Goal: Task Accomplishment & Management: Use online tool/utility

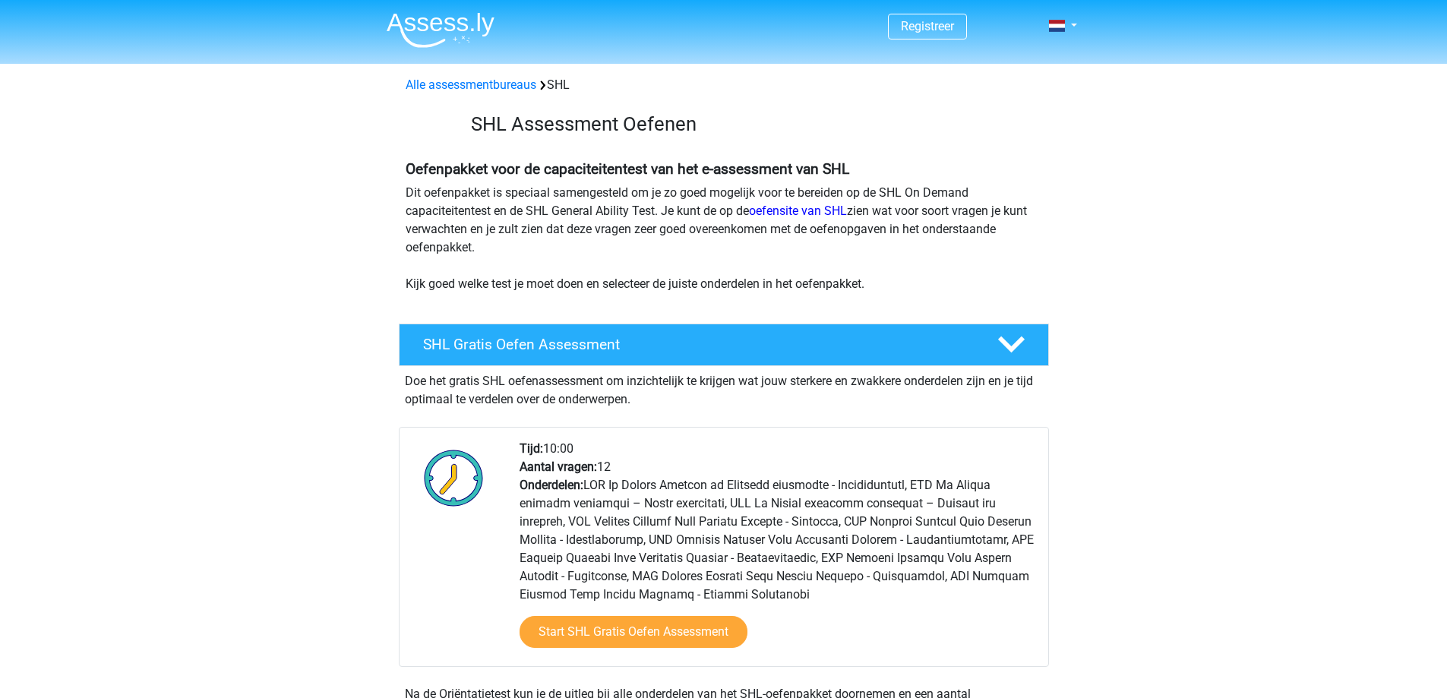
scroll to position [380, 0]
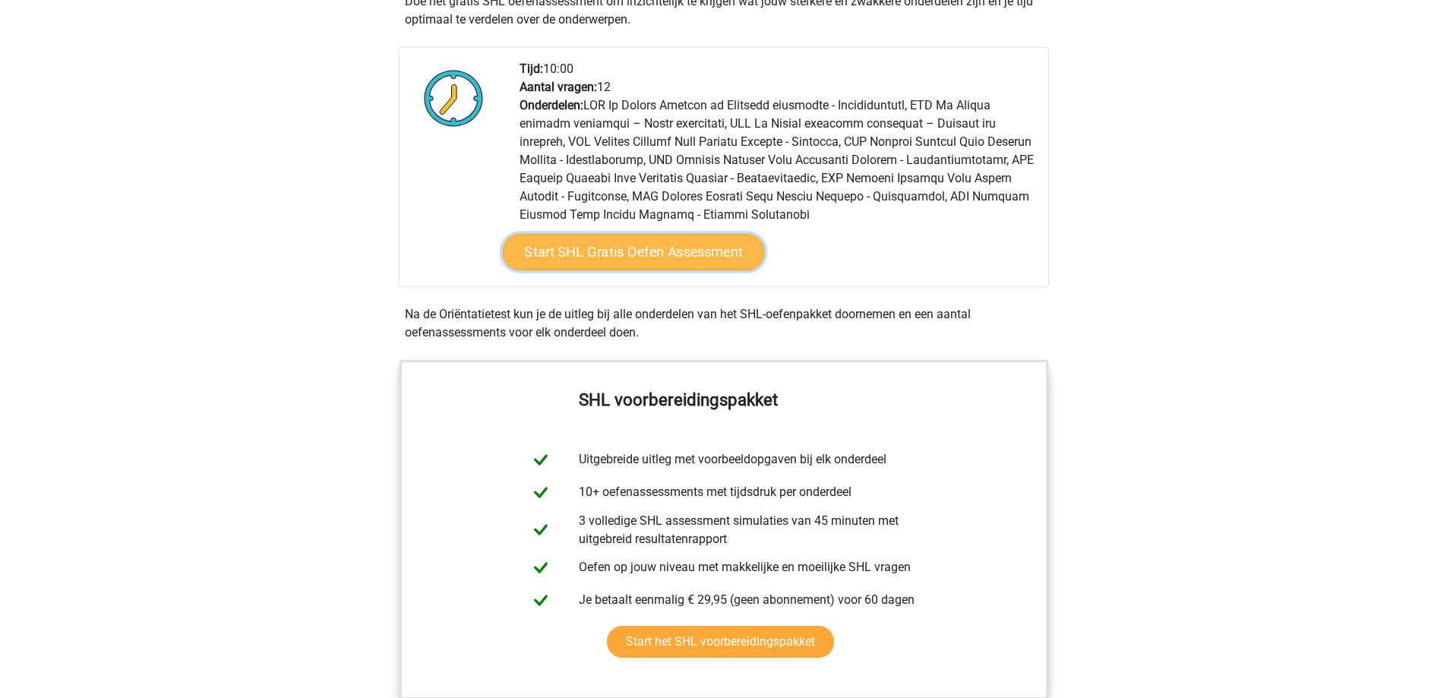
click at [654, 258] on link "Start SHL Gratis Oefen Assessment" at bounding box center [633, 252] width 262 height 36
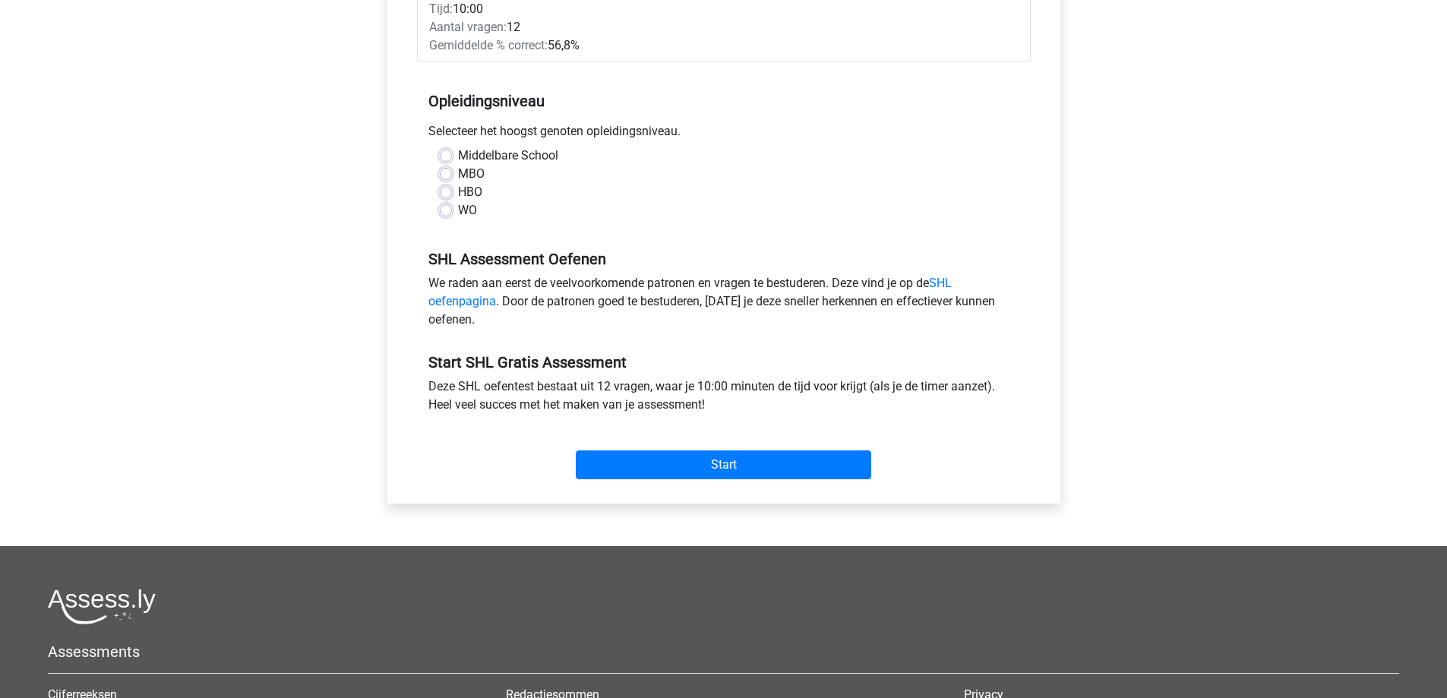
scroll to position [380, 0]
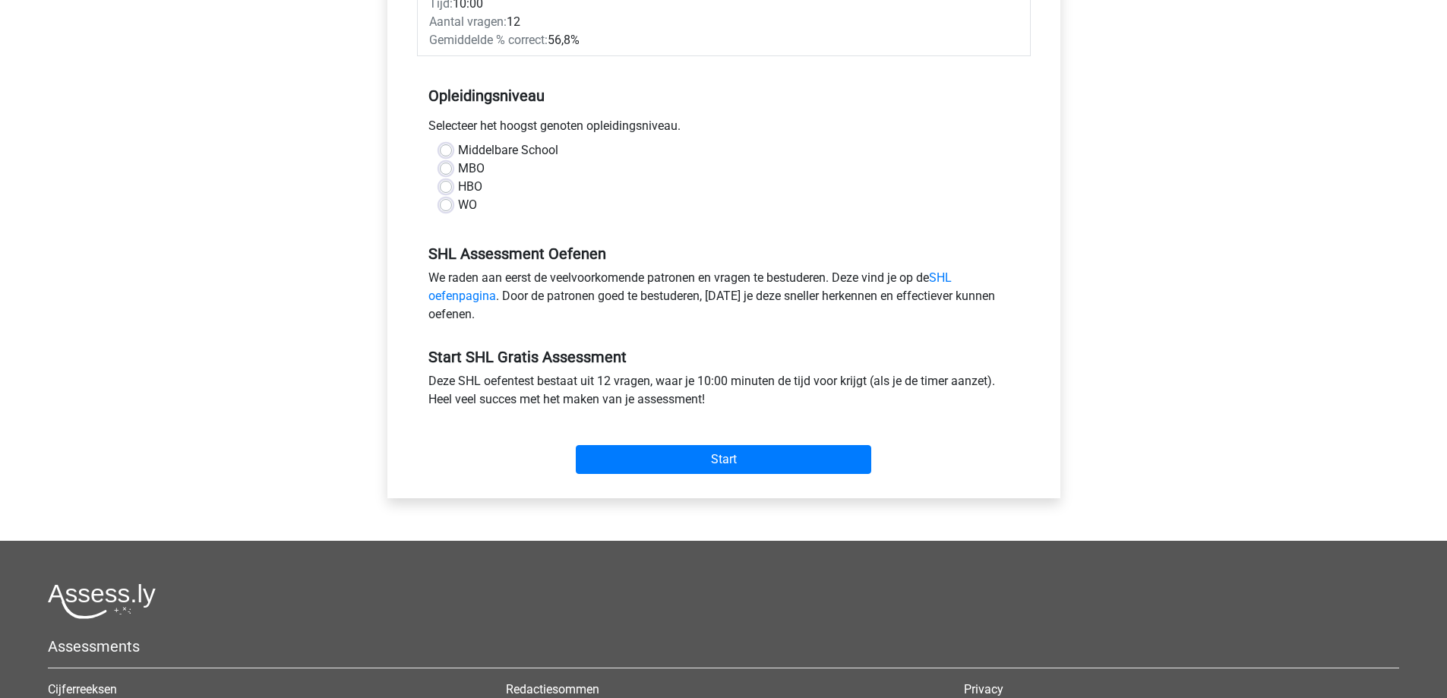
click at [458, 191] on label "HBO" at bounding box center [470, 187] width 24 height 18
click at [443, 191] on input "HBO" at bounding box center [446, 185] width 12 height 15
radio input "true"
click at [443, 217] on div "Middelbare School MBO HBO WO" at bounding box center [724, 183] width 614 height 85
click at [458, 204] on label "WO" at bounding box center [467, 205] width 19 height 18
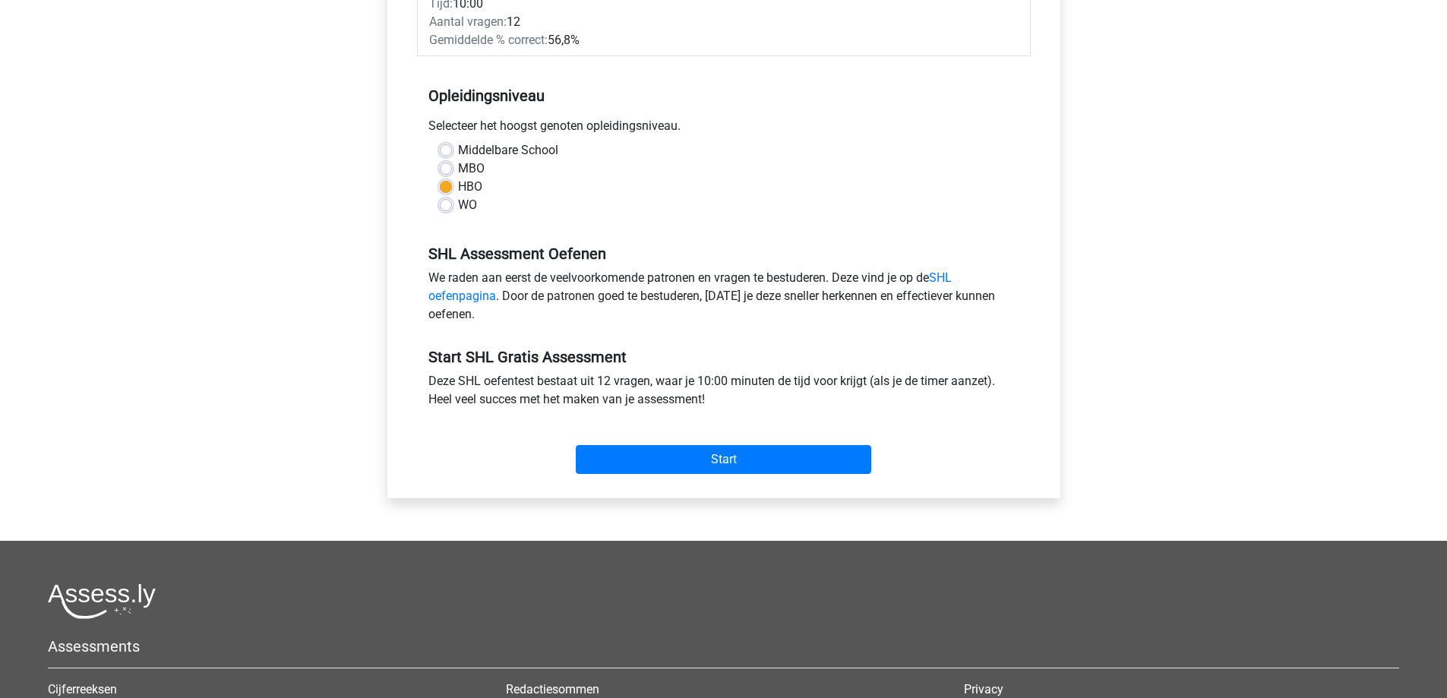
click at [443, 204] on input "WO" at bounding box center [446, 203] width 12 height 15
radio input "true"
click at [726, 465] on input "Start" at bounding box center [724, 459] width 296 height 29
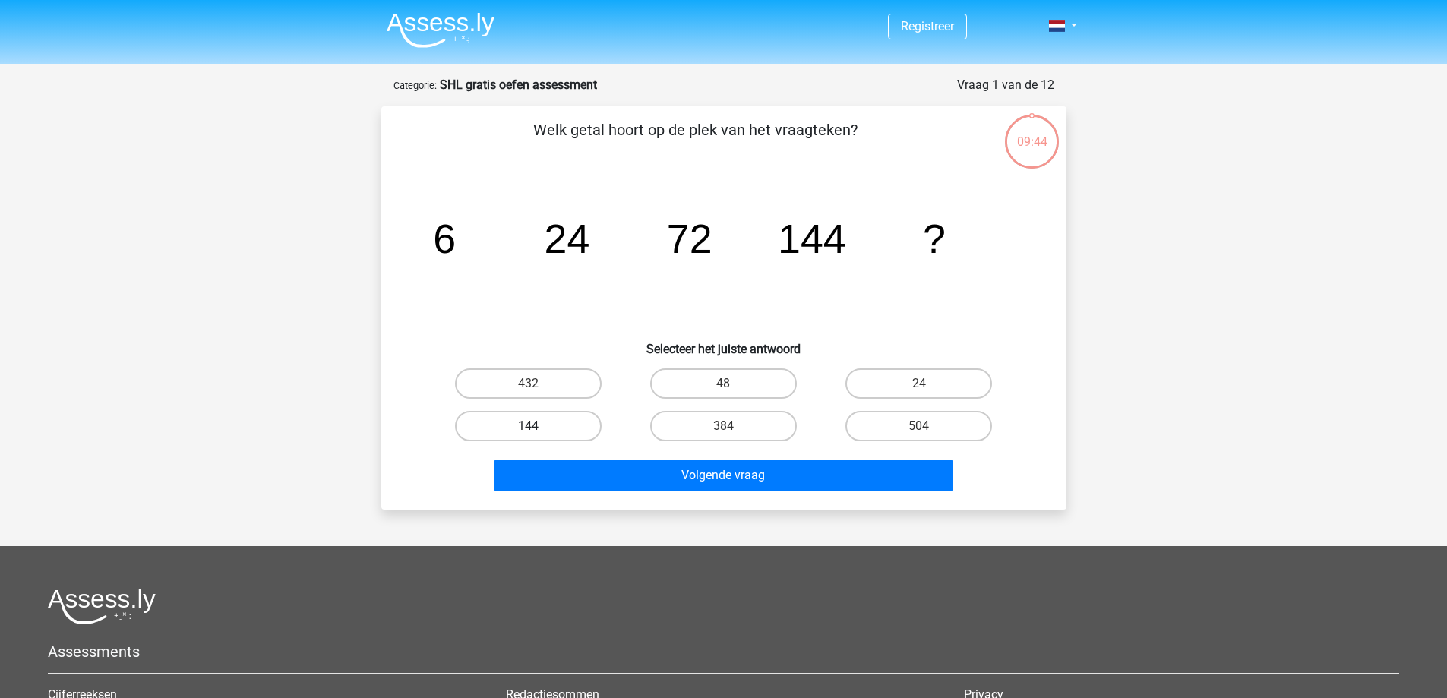
click at [539, 422] on label "144" at bounding box center [528, 426] width 147 height 30
click at [538, 426] on input "144" at bounding box center [533, 431] width 10 height 10
radio input "true"
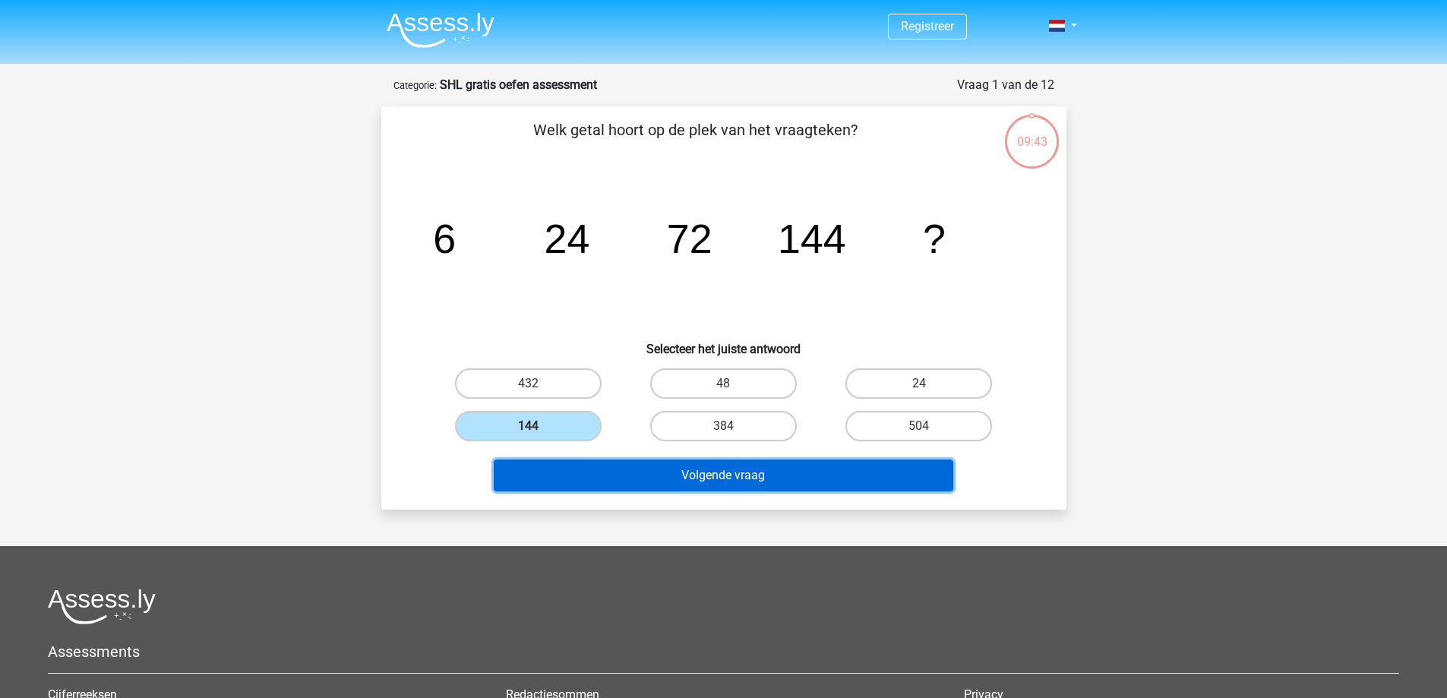
click at [636, 471] on button "Volgende vraag" at bounding box center [724, 476] width 460 height 32
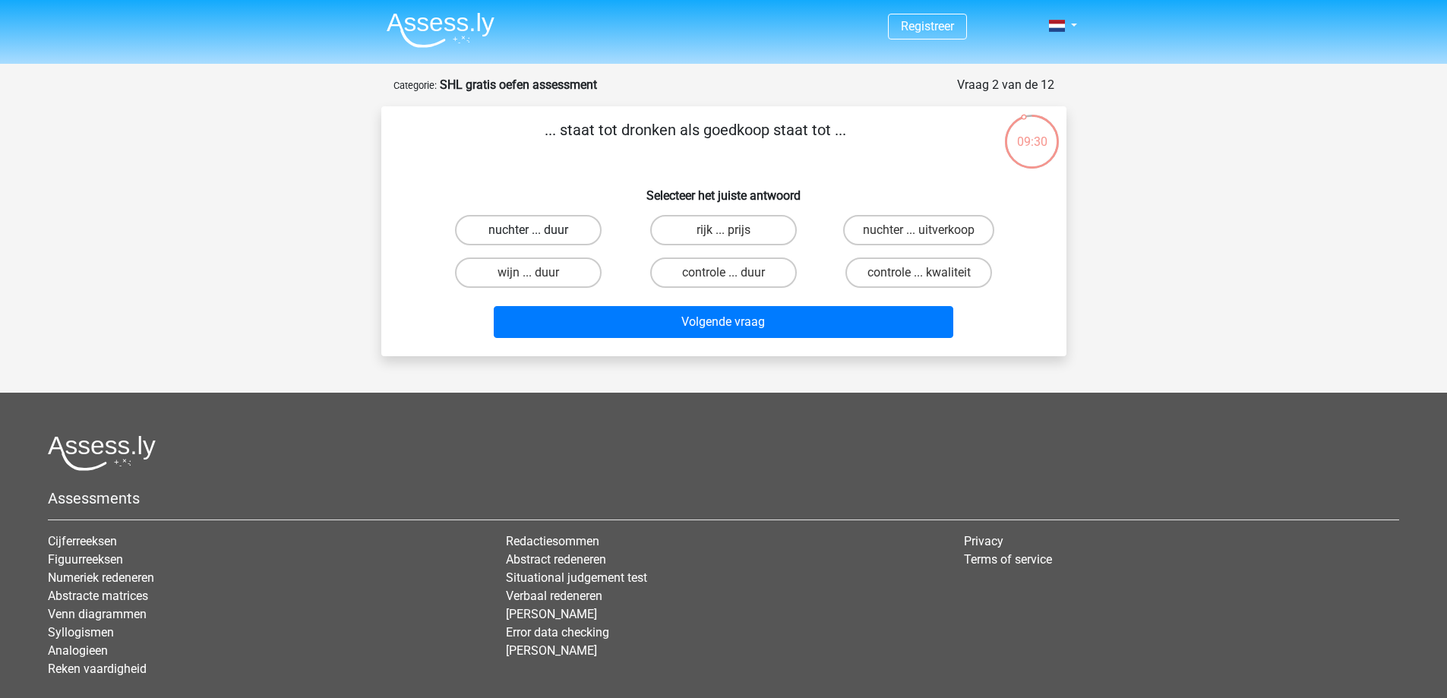
click at [542, 229] on label "nuchter ... duur" at bounding box center [528, 230] width 147 height 30
click at [538, 230] on input "nuchter ... duur" at bounding box center [533, 235] width 10 height 10
radio input "true"
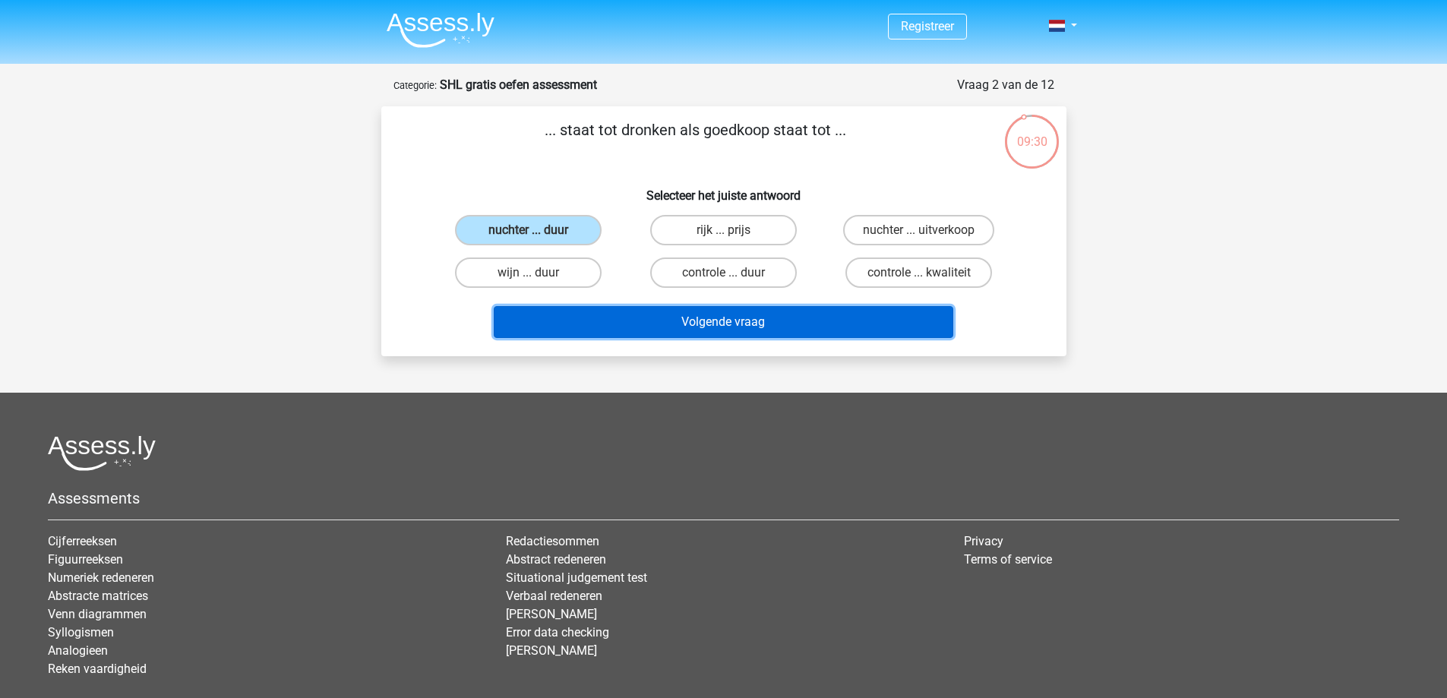
click at [682, 321] on button "Volgende vraag" at bounding box center [724, 322] width 460 height 32
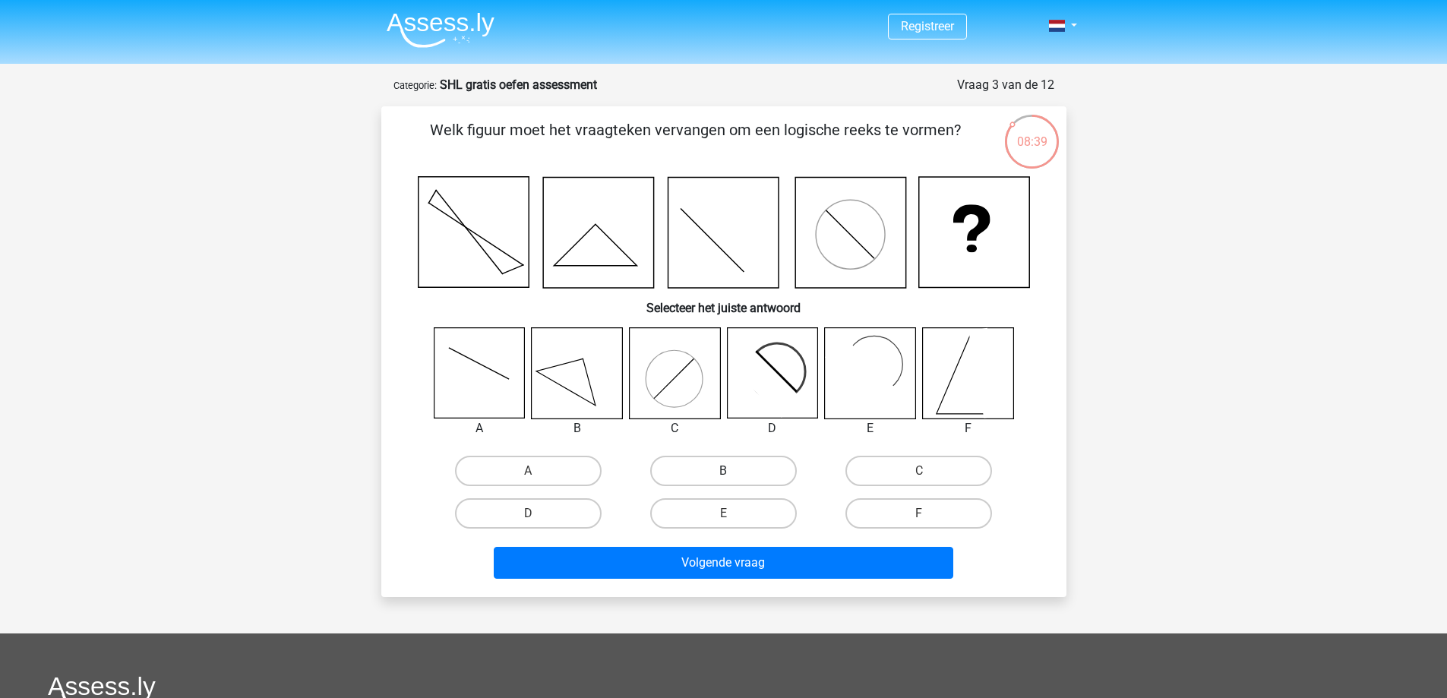
click at [669, 466] on label "B" at bounding box center [723, 471] width 147 height 30
click at [723, 471] on input "B" at bounding box center [728, 476] width 10 height 10
radio input "true"
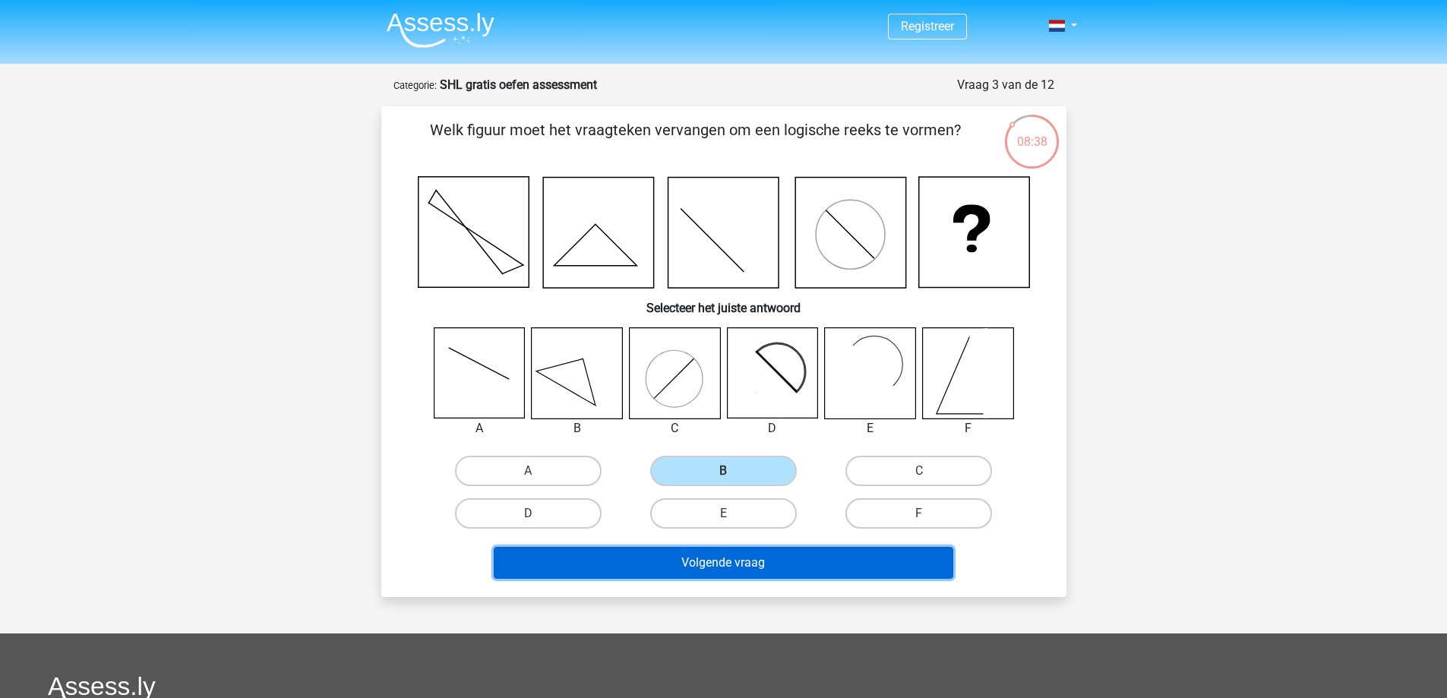
click at [708, 559] on button "Volgende vraag" at bounding box center [724, 563] width 460 height 32
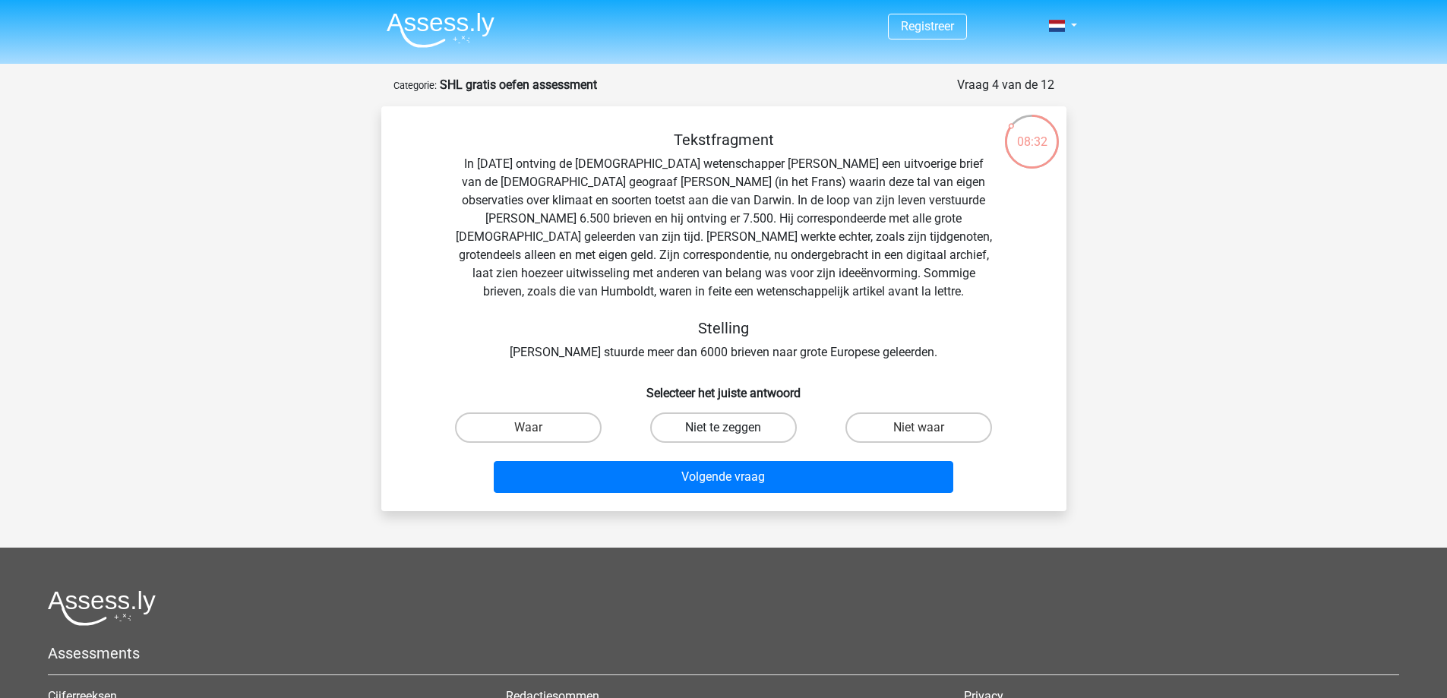
click at [716, 429] on label "Niet te zeggen" at bounding box center [723, 428] width 147 height 30
click at [723, 429] on input "Niet te zeggen" at bounding box center [728, 433] width 10 height 10
radio input "true"
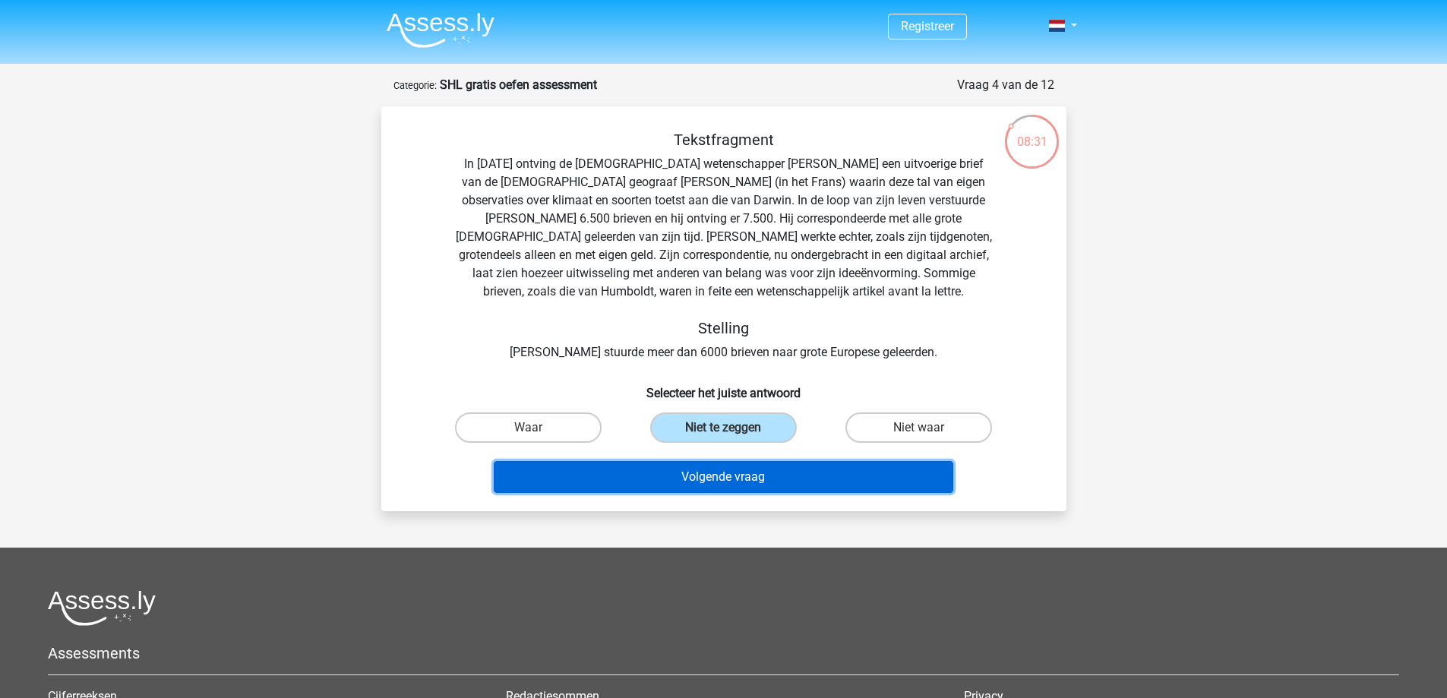
click at [728, 486] on button "Volgende vraag" at bounding box center [724, 477] width 460 height 32
